Goal: Task Accomplishment & Management: Use online tool/utility

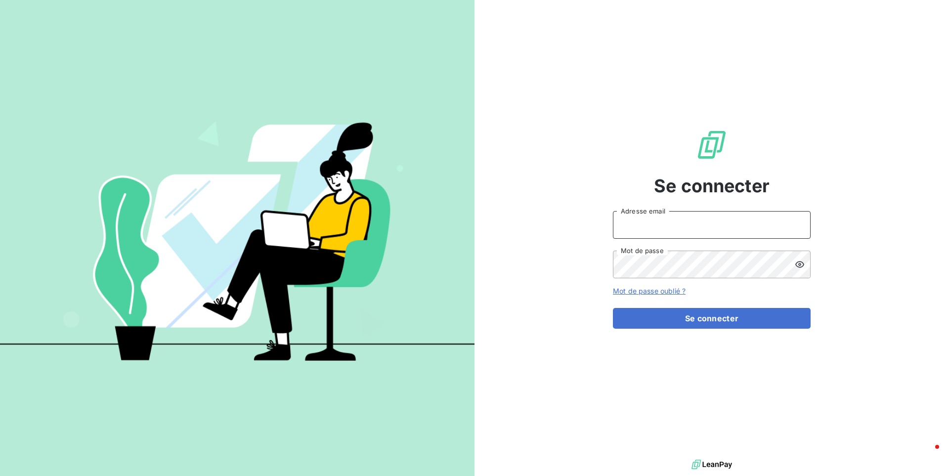
click at [710, 224] on input "Adresse email" at bounding box center [712, 225] width 198 height 28
type input "admin@kiloutou"
click at [613, 308] on button "Se connecter" at bounding box center [712, 318] width 198 height 21
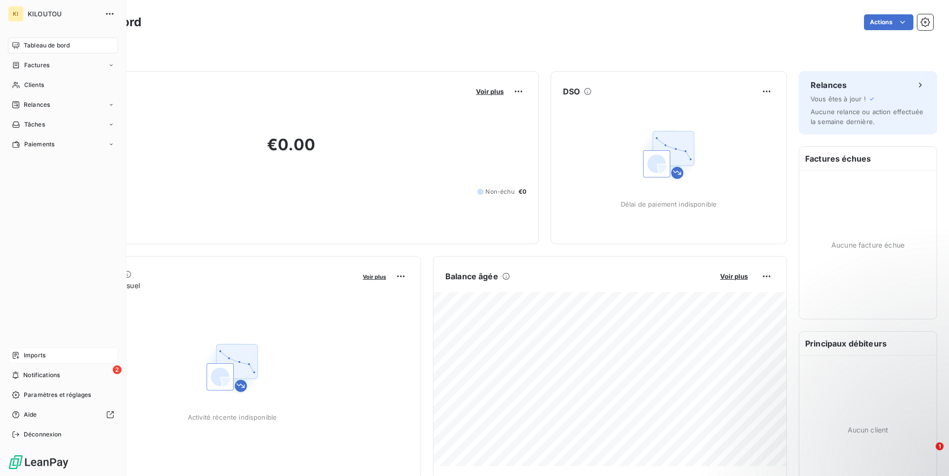
click at [43, 356] on span "Imports" at bounding box center [35, 355] width 22 height 9
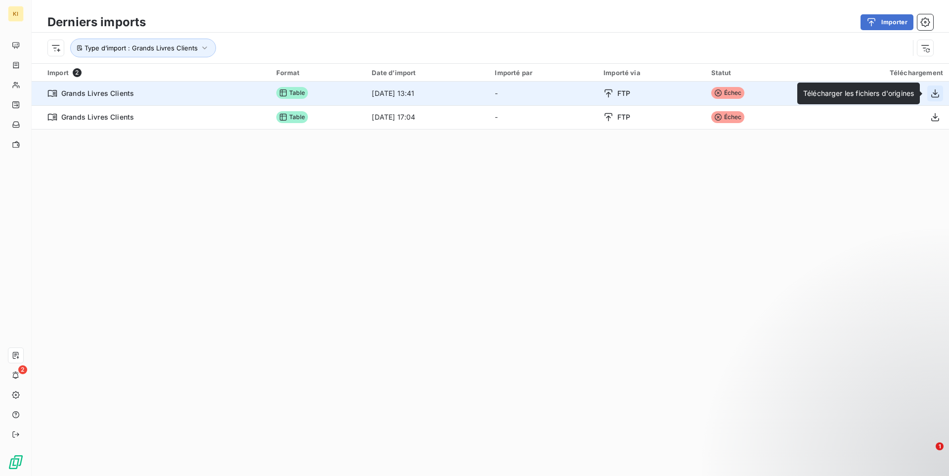
click at [930, 94] on icon "button" at bounding box center [935, 93] width 10 height 10
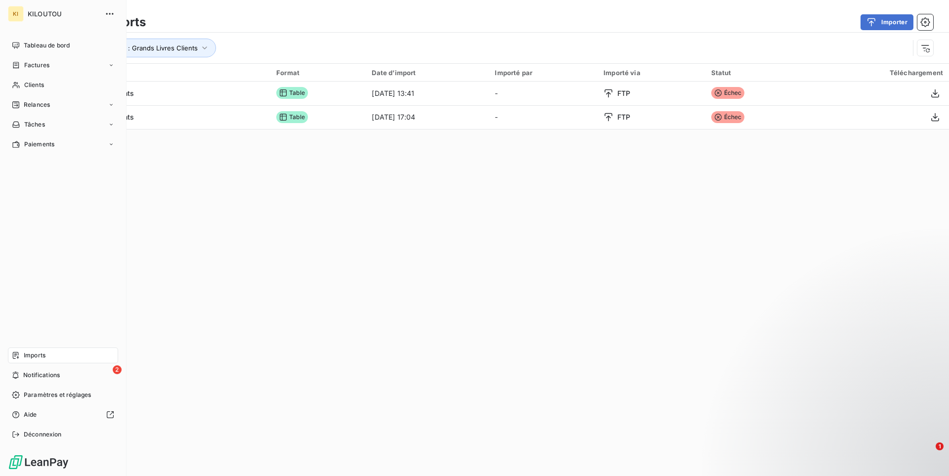
click at [48, 360] on div "Imports" at bounding box center [63, 355] width 110 height 16
click at [50, 440] on div "Déconnexion" at bounding box center [63, 435] width 110 height 16
